Goal: Task Accomplishment & Management: Manage account settings

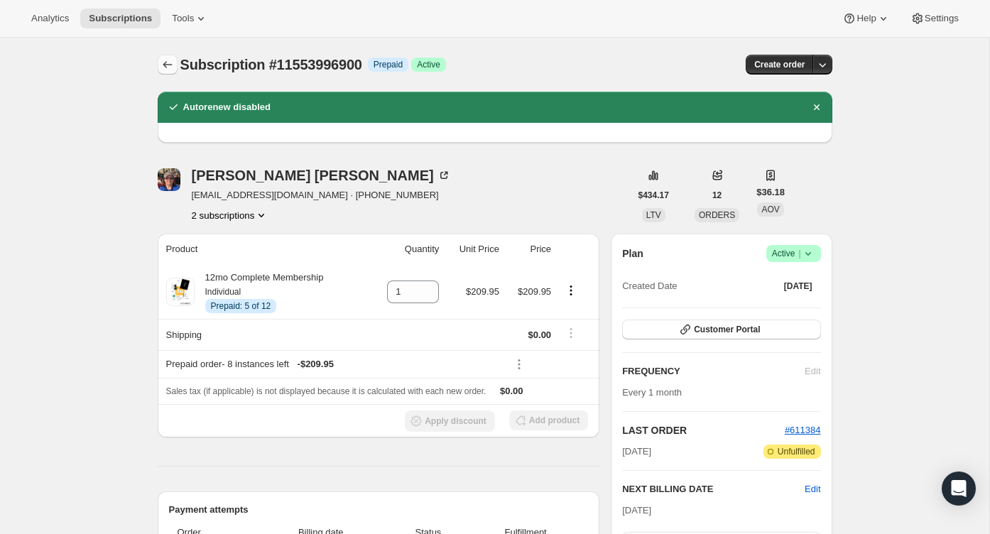
click at [175, 58] on button "Subscriptions" at bounding box center [168, 65] width 20 height 20
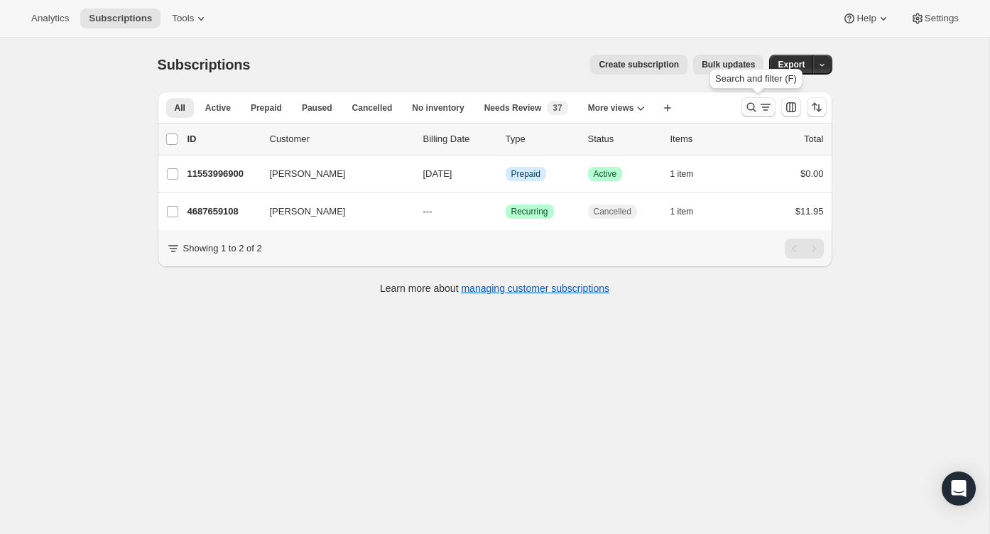
click at [749, 111] on icon "Search and filter results" at bounding box center [751, 107] width 14 height 14
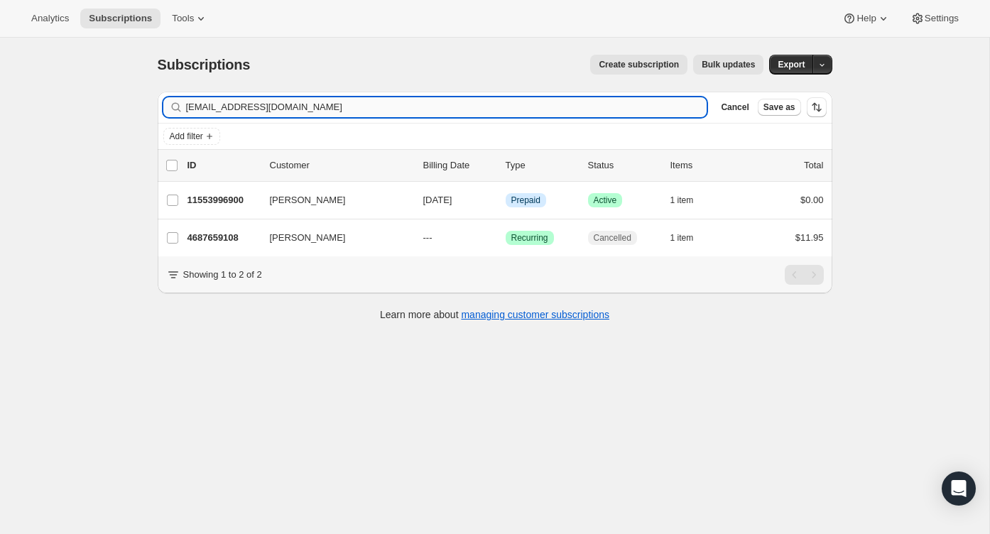
click at [621, 104] on input "[EMAIL_ADDRESS][DOMAIN_NAME]" at bounding box center [446, 107] width 521 height 20
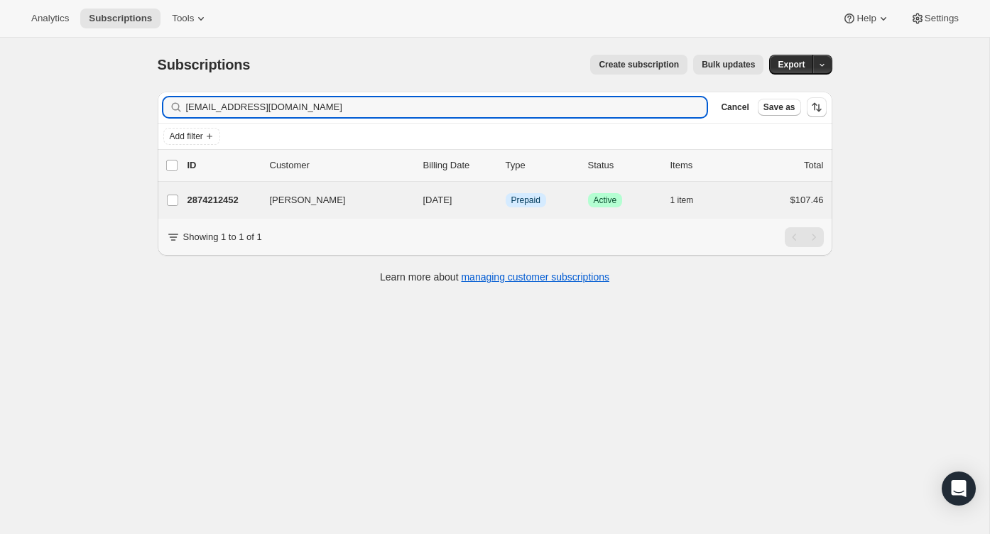
type input "[EMAIL_ADDRESS][DOMAIN_NAME]"
click at [754, 211] on div "[PERSON_NAME] 2874212452 [PERSON_NAME] [DATE] Info Prepaid Success Active 1 ite…" at bounding box center [495, 200] width 675 height 37
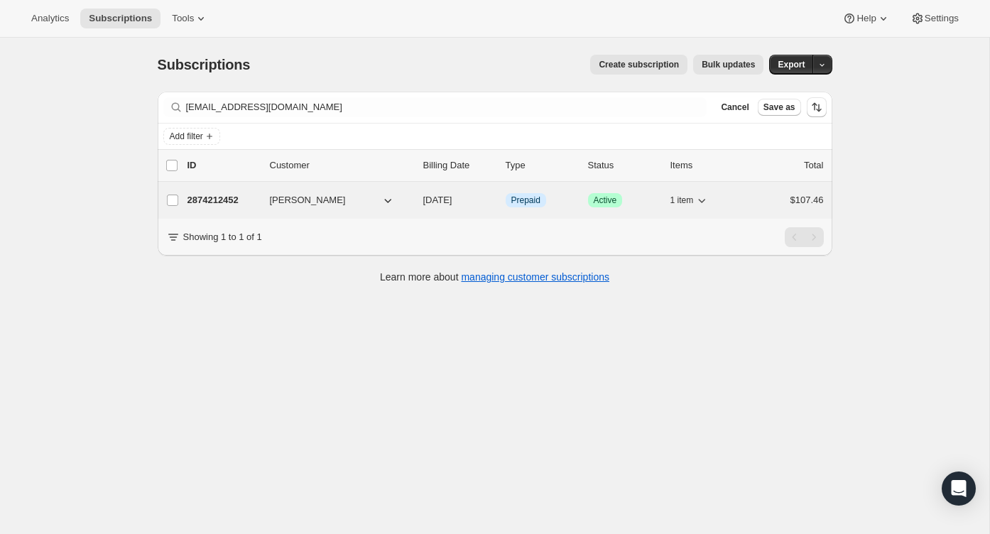
click at [780, 198] on div "$107.46" at bounding box center [788, 200] width 71 height 14
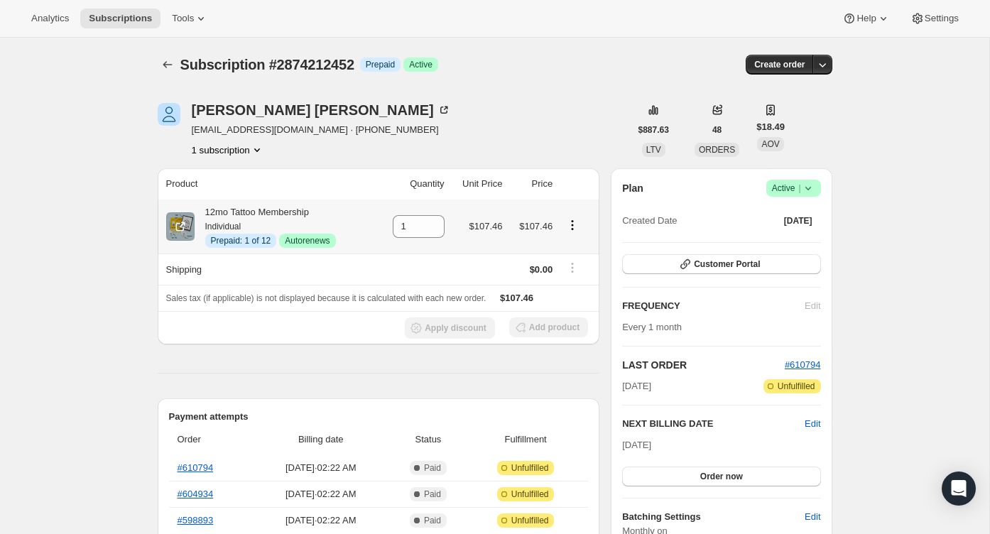
click at [574, 225] on icon "Product actions" at bounding box center [573, 225] width 2 height 2
click at [501, 55] on div "Subscription #2874212452 Info Prepaid Success Active" at bounding box center [381, 65] width 403 height 20
click at [572, 222] on icon "Product actions" at bounding box center [572, 225] width 14 height 14
click at [569, 247] on span "Disable Autorenew" at bounding box center [571, 252] width 77 height 11
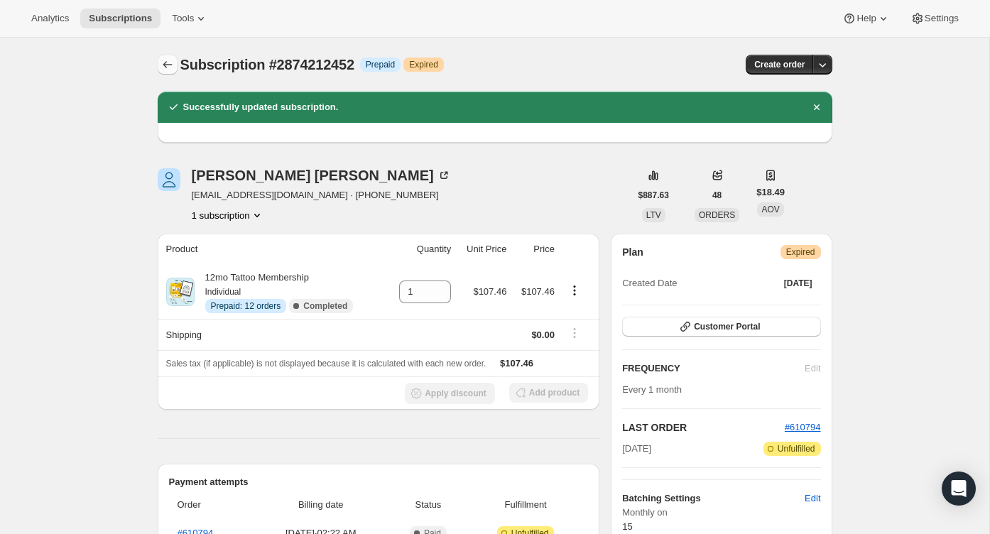
click at [167, 64] on icon "Subscriptions" at bounding box center [168, 65] width 14 height 14
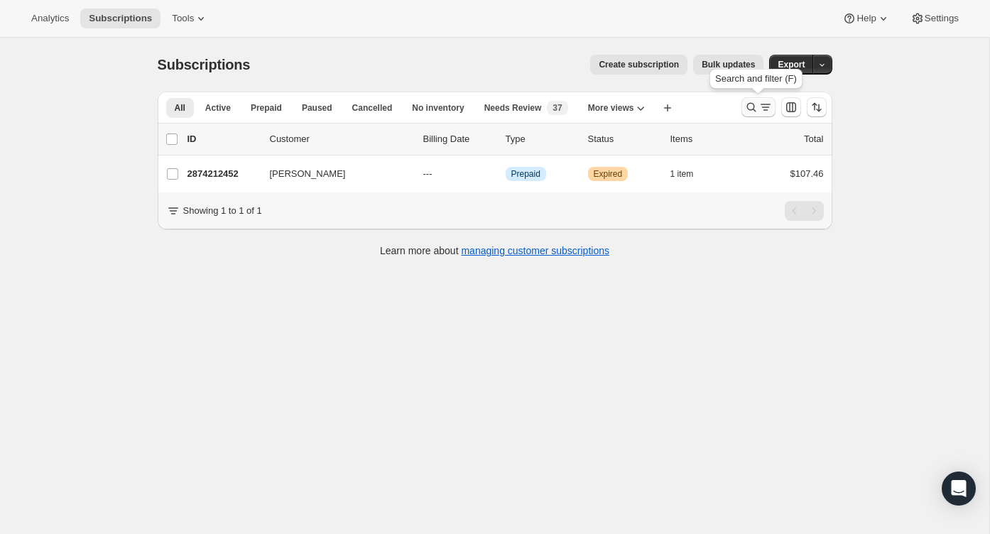
click at [758, 112] on icon "Search and filter results" at bounding box center [765, 107] width 14 height 14
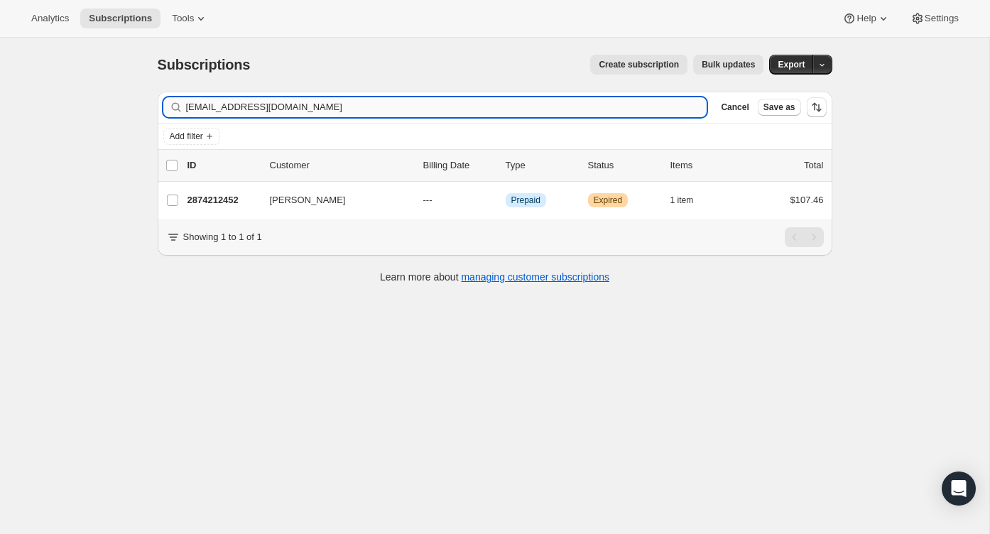
click at [580, 105] on input "[EMAIL_ADDRESS][DOMAIN_NAME]" at bounding box center [446, 107] width 521 height 20
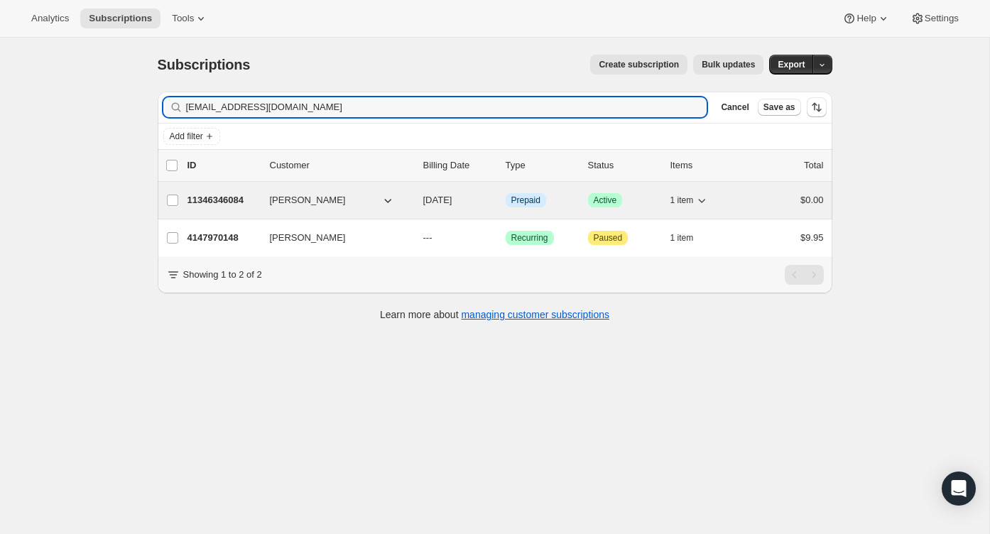
type input "[EMAIL_ADDRESS][DOMAIN_NAME]"
click at [743, 199] on div "11346346084 [PERSON_NAME] [DATE] Info Prepaid Success Active 1 item $0.00" at bounding box center [505, 200] width 636 height 20
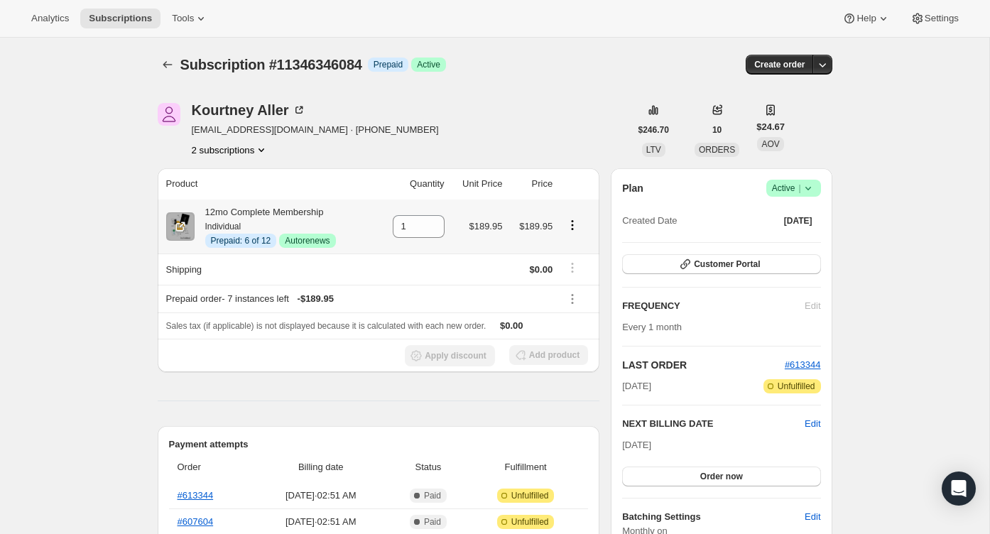
click at [575, 224] on icon "Product actions" at bounding box center [572, 225] width 14 height 14
click at [575, 253] on span "Disable Autorenew" at bounding box center [571, 252] width 77 height 11
